Goal: Task Accomplishment & Management: Manage account settings

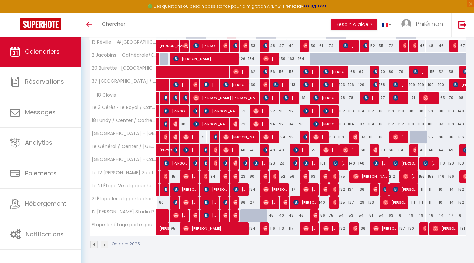
scroll to position [106, 0]
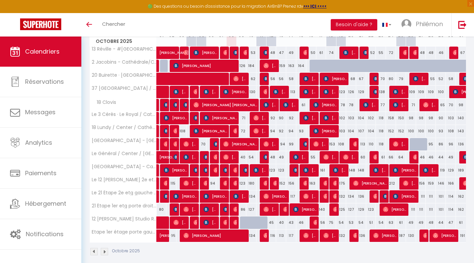
click at [242, 219] on div at bounding box center [245, 222] width 10 height 13
type input "40"
type input "Jeu 09 Octobre 2025"
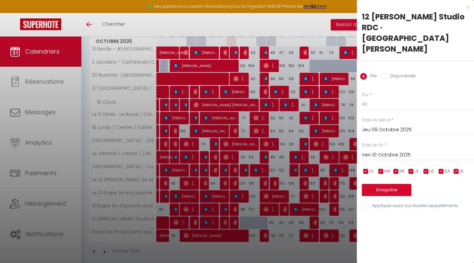
click at [381, 151] on input "Ven 10 Octobre 2025" at bounding box center [418, 155] width 112 height 9
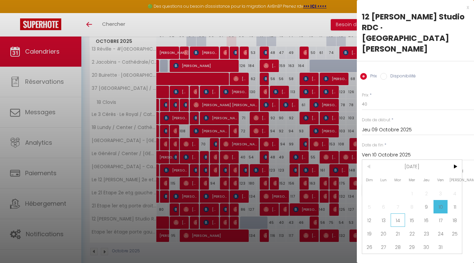
click at [397, 213] on span "14" at bounding box center [398, 219] width 14 height 13
type input "[DATE]"
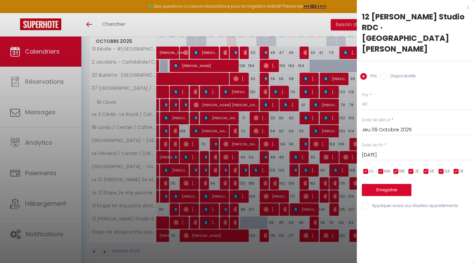
click at [384, 73] on input "Disponibilité" at bounding box center [383, 76] width 7 height 7
radio input "true"
radio input "false"
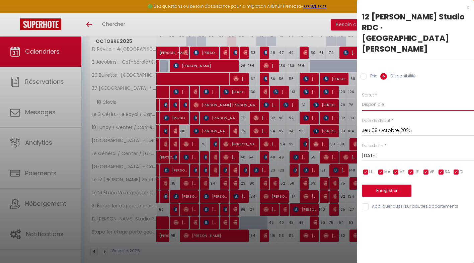
click at [380, 98] on select "Disponible Indisponible" at bounding box center [418, 104] width 112 height 13
click at [362, 98] on select "Disponible Indisponible" at bounding box center [418, 104] width 112 height 13
click at [381, 98] on select "Disponible Indisponible" at bounding box center [418, 104] width 112 height 13
select select "1"
click at [362, 98] on select "Disponible Indisponible" at bounding box center [418, 104] width 112 height 13
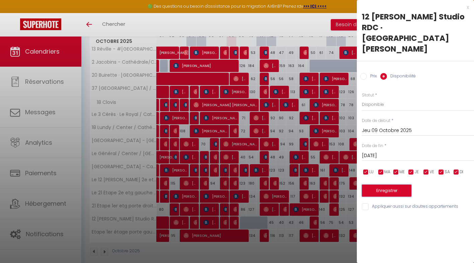
click at [382, 184] on button "Enregistrer" at bounding box center [387, 190] width 50 height 12
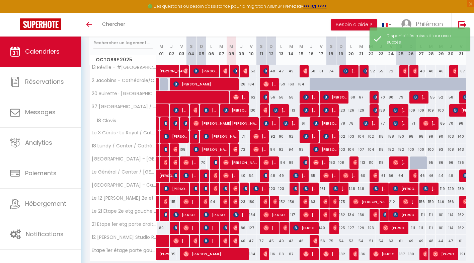
scroll to position [95, 0]
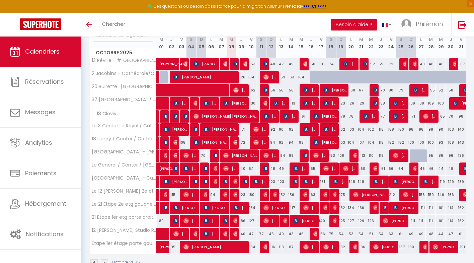
click at [66, 51] on link "Calendriers" at bounding box center [40, 51] width 81 height 30
